Goal: Transaction & Acquisition: Purchase product/service

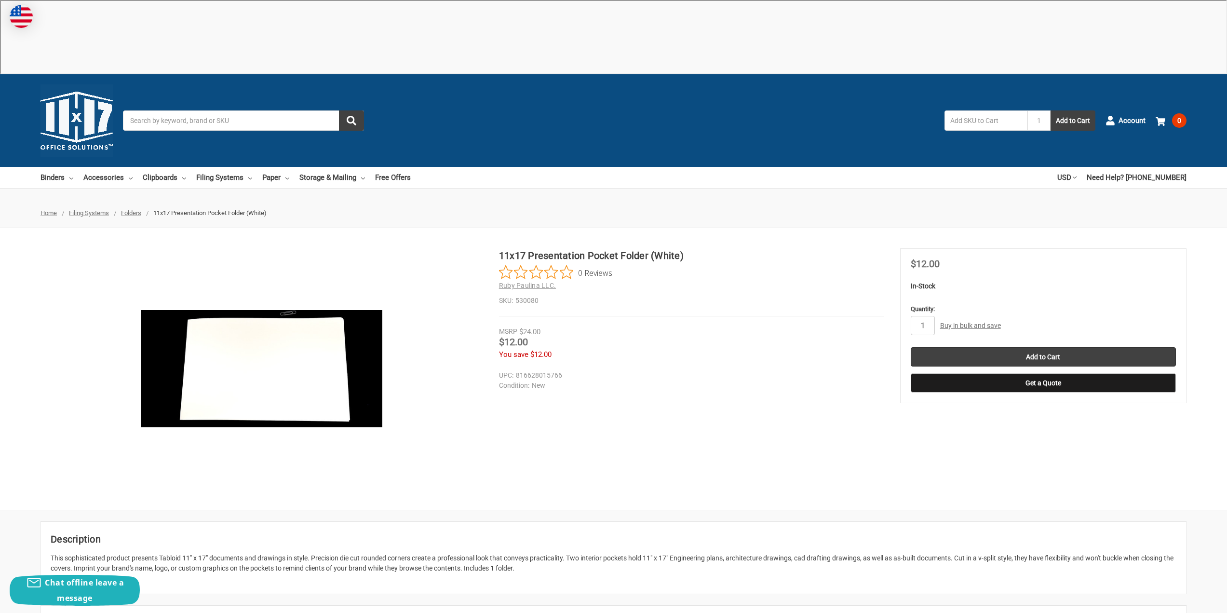
click at [976, 322] on link "Buy in bulk and save" at bounding box center [970, 326] width 61 height 8
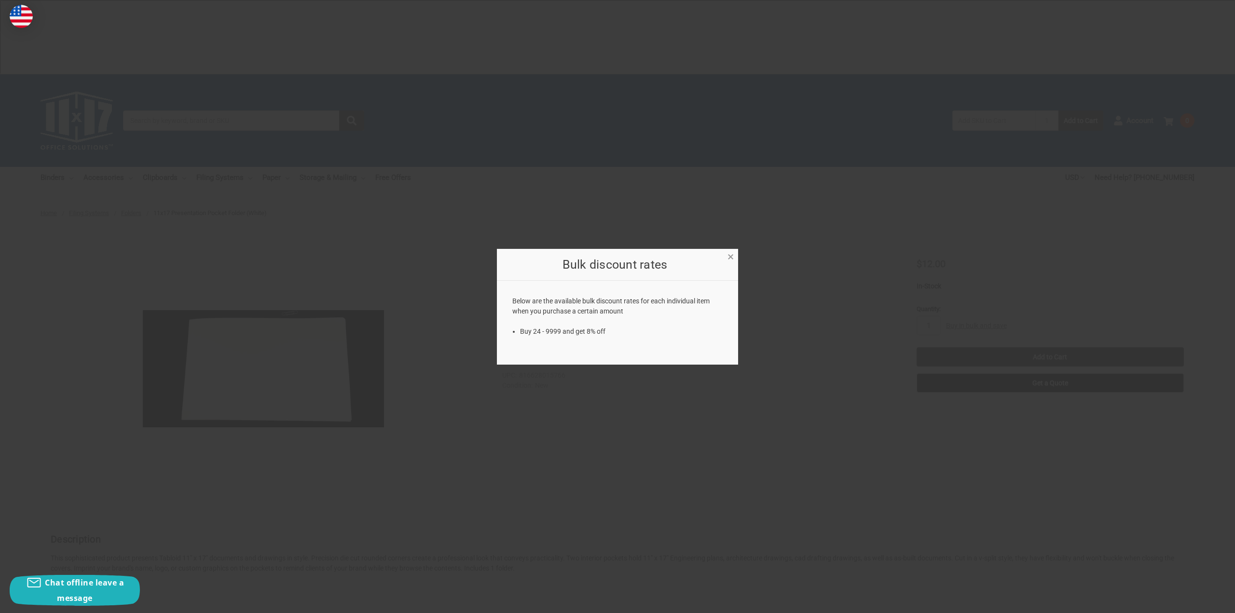
click at [730, 259] on span "×" at bounding box center [730, 257] width 6 height 14
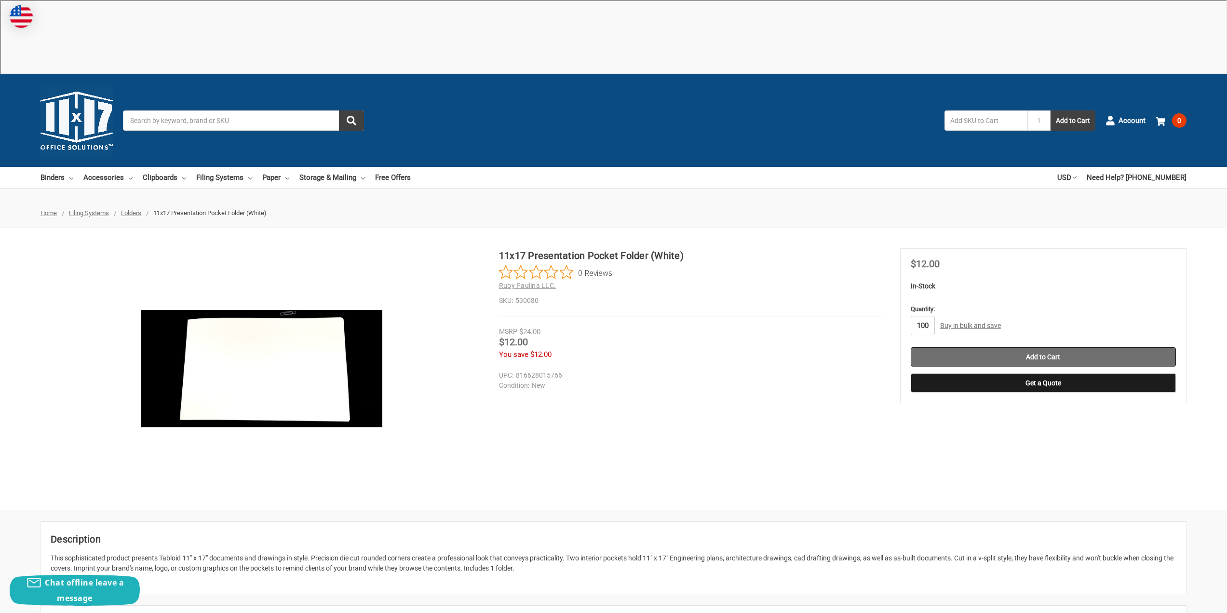
type input "100"
click at [1085, 347] on input "Add to Cart" at bounding box center [1043, 356] width 265 height 19
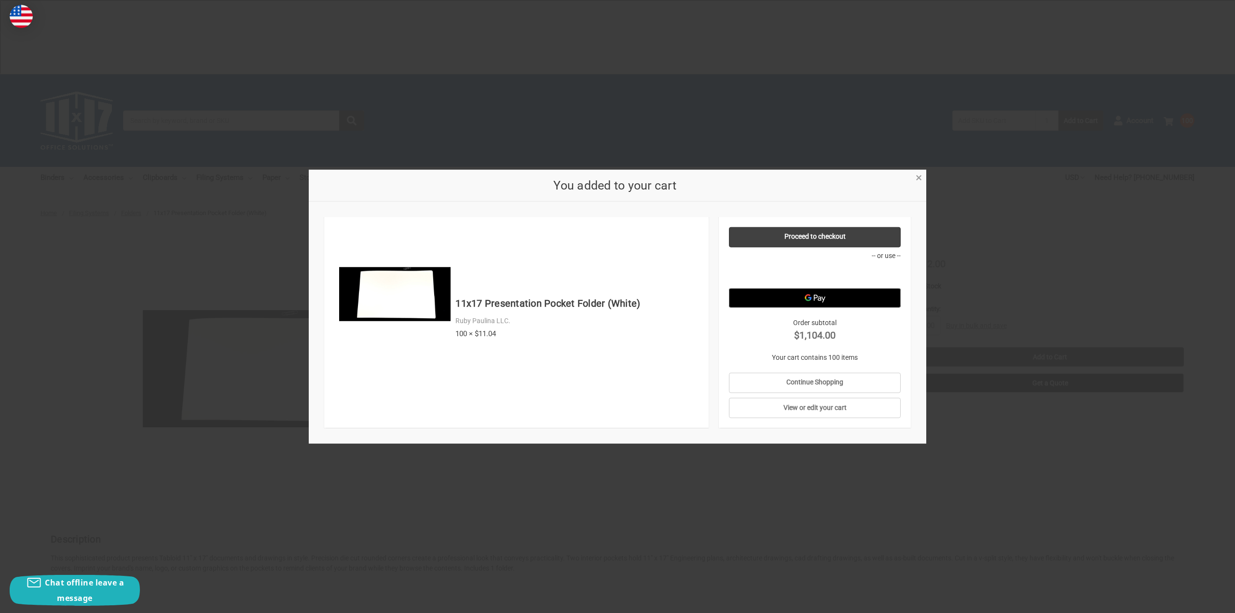
click at [921, 174] on span "×" at bounding box center [918, 178] width 6 height 14
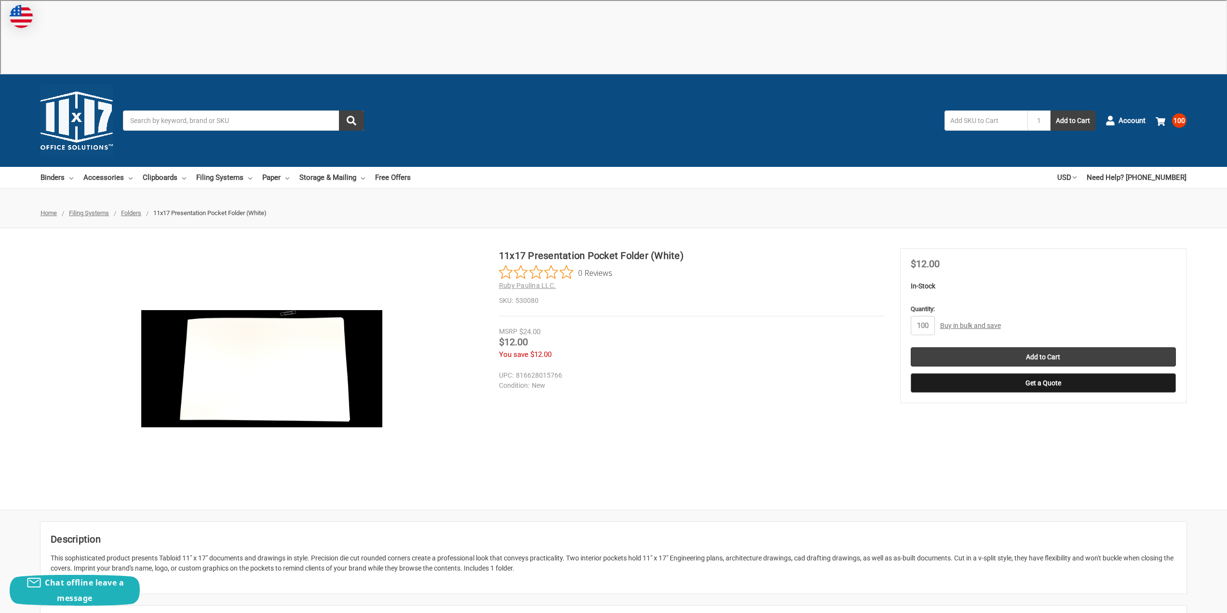
click at [1021, 373] on button "Get a Quote" at bounding box center [1043, 382] width 265 height 19
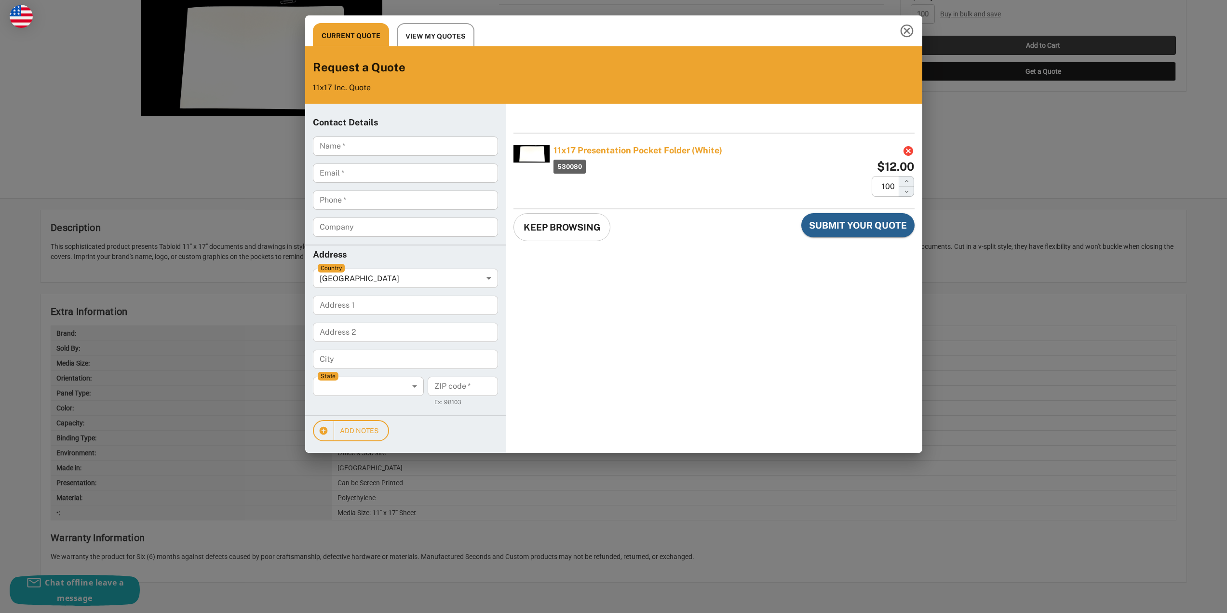
scroll to position [338, 0]
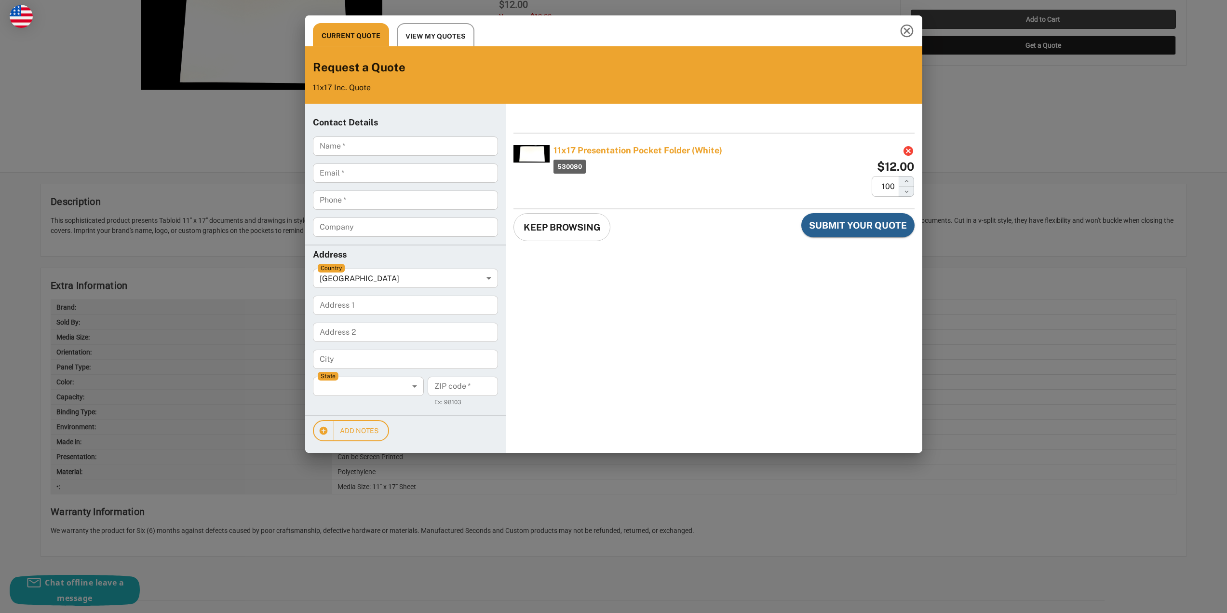
click at [425, 31] on span "View My Quotes" at bounding box center [436, 36] width 60 height 12
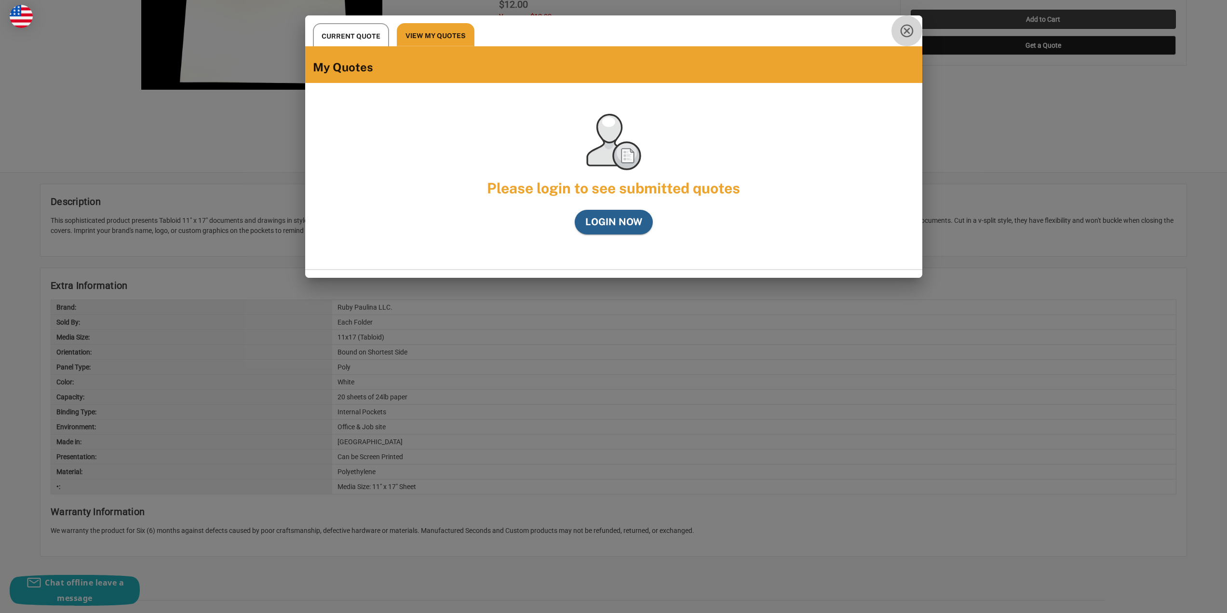
drag, startPoint x: 913, startPoint y: 32, endPoint x: 769, endPoint y: 73, distance: 149.6
click at [913, 32] on icon "Close this quote dialog" at bounding box center [906, 31] width 13 height 13
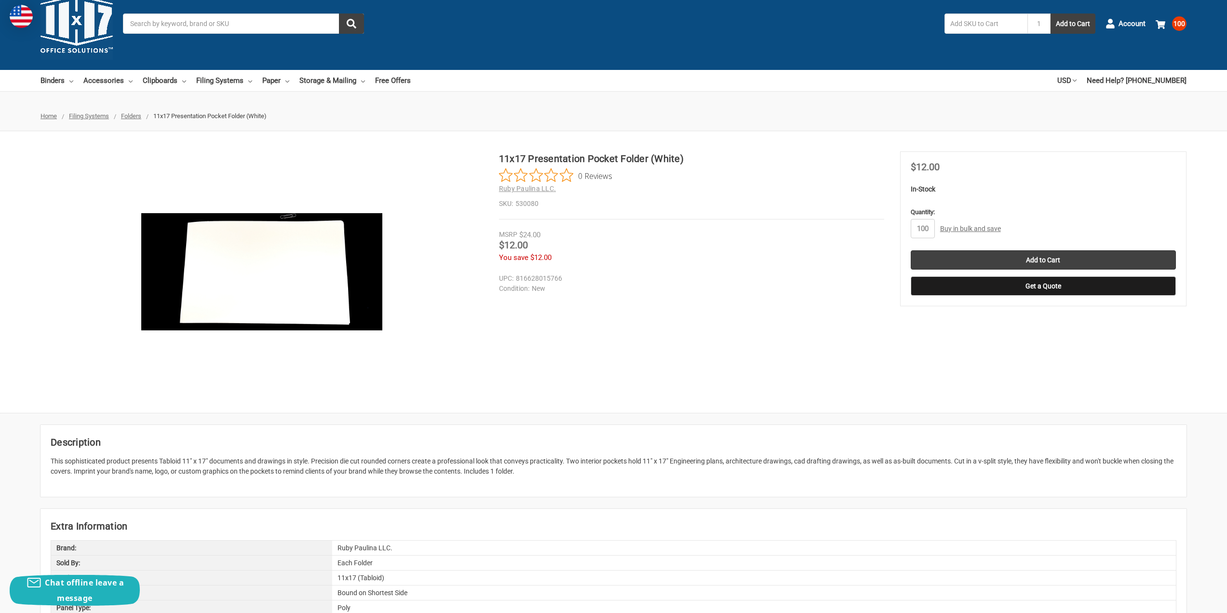
scroll to position [0, 0]
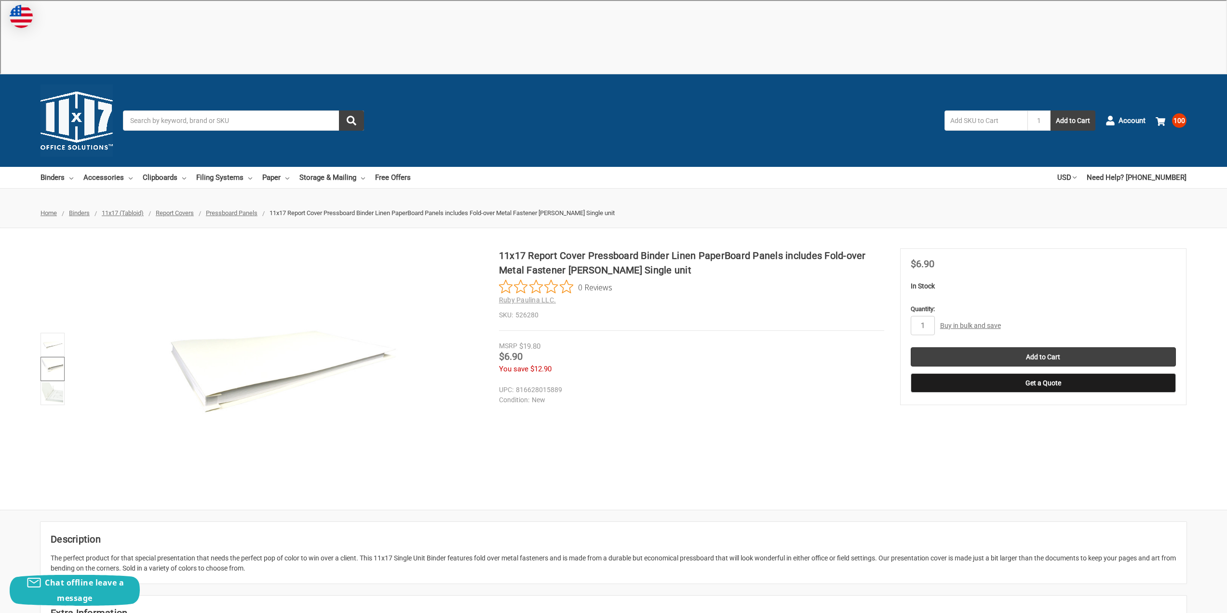
click at [58, 358] on img at bounding box center [52, 368] width 21 height 21
